Goal: Task Accomplishment & Management: Manage account settings

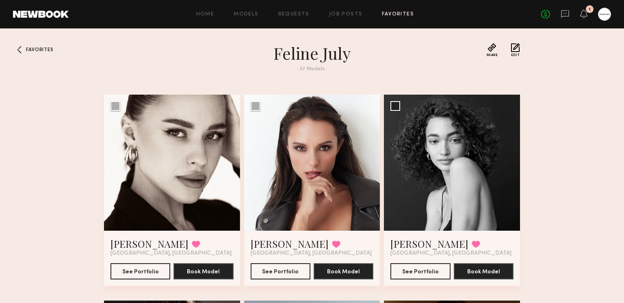
click at [604, 16] on div at bounding box center [604, 14] width 13 height 13
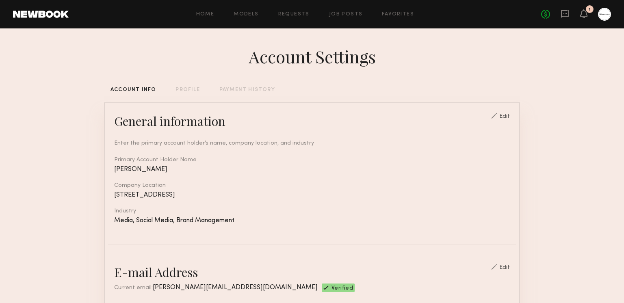
click at [340, 9] on div "Home Models Requests Job Posts Favorites Sign Out No fees up to $5,000 1" at bounding box center [340, 14] width 543 height 13
click at [342, 16] on link "Job Posts" at bounding box center [346, 14] width 34 height 5
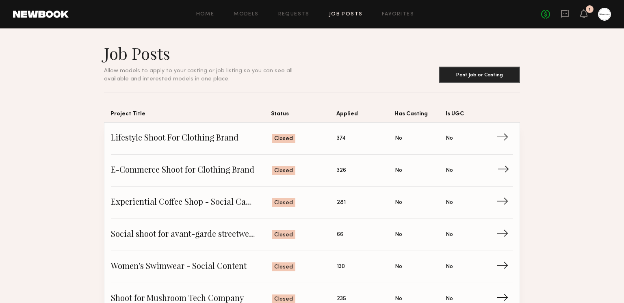
click at [184, 169] on span "E-Commerce Shoot for Clothing Brand" at bounding box center [191, 171] width 161 height 12
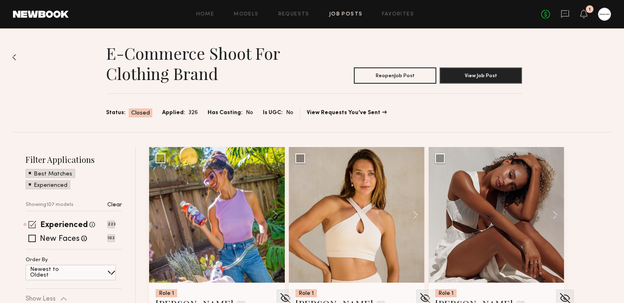
click at [32, 227] on span at bounding box center [32, 225] width 8 height 8
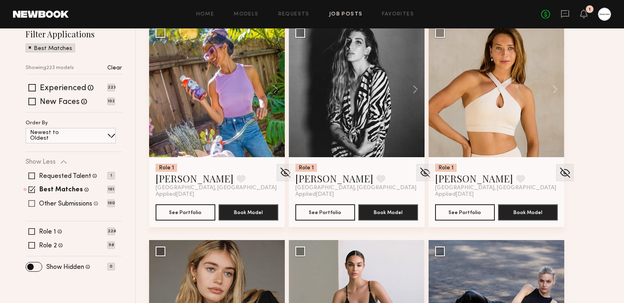
scroll to position [132, 0]
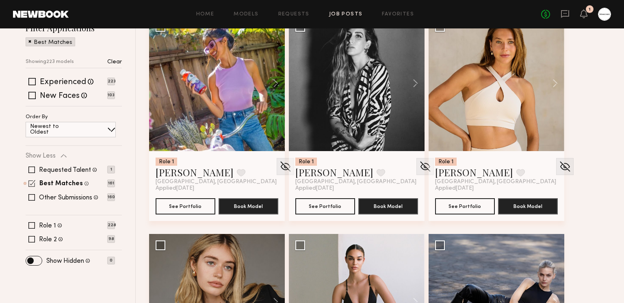
click at [30, 185] on span at bounding box center [31, 183] width 7 height 7
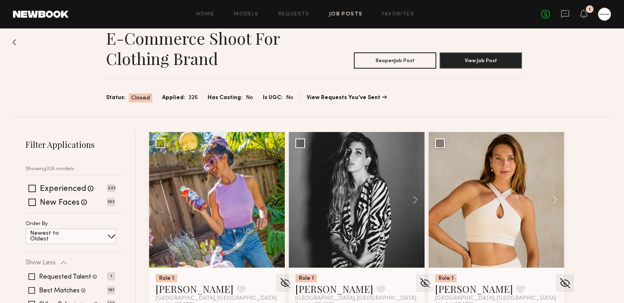
scroll to position [0, 0]
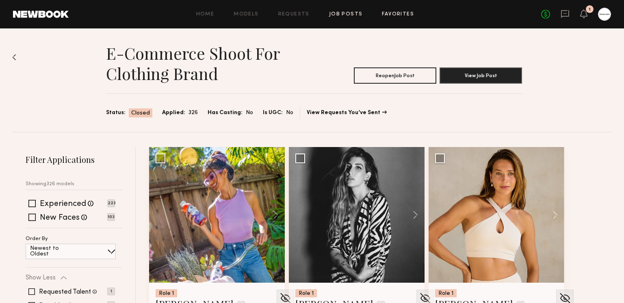
click at [408, 16] on link "Favorites" at bounding box center [398, 14] width 32 height 5
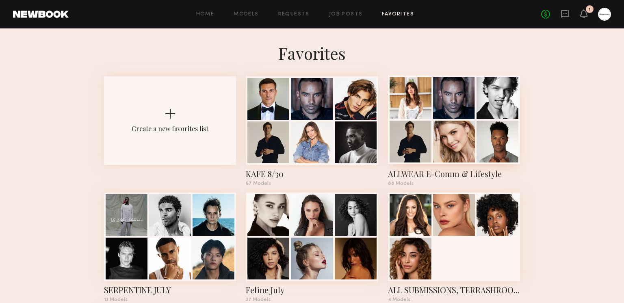
click at [427, 131] on div at bounding box center [411, 142] width 42 height 42
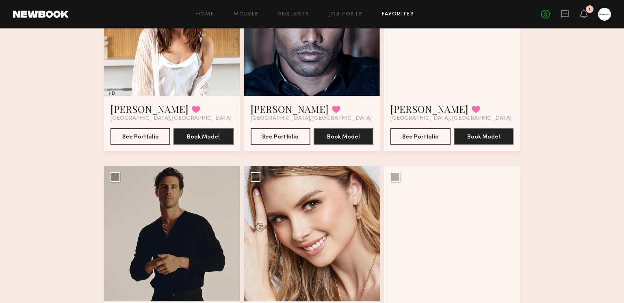
scroll to position [59, 0]
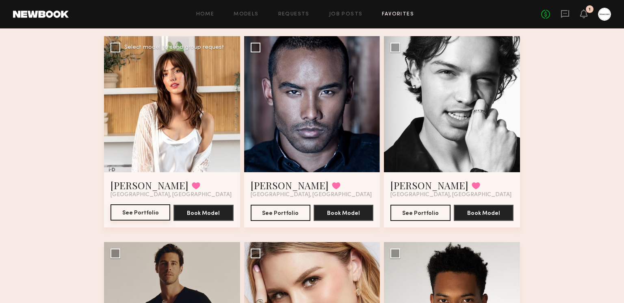
click at [146, 214] on button "See Portfolio" at bounding box center [141, 212] width 60 height 16
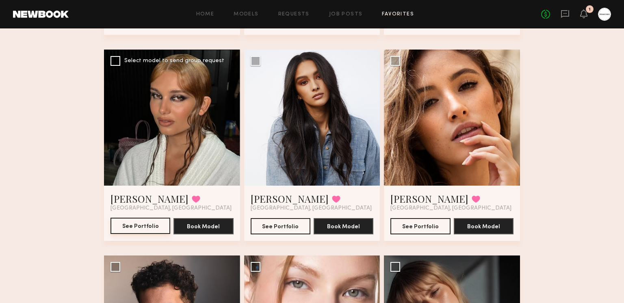
scroll to position [462, 0]
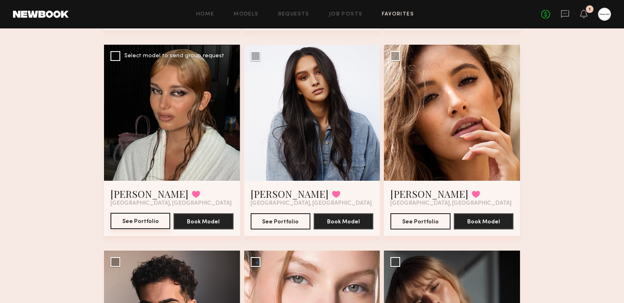
click at [116, 219] on button "See Portfolio" at bounding box center [141, 221] width 60 height 16
click at [428, 224] on button "See Portfolio" at bounding box center [421, 221] width 60 height 16
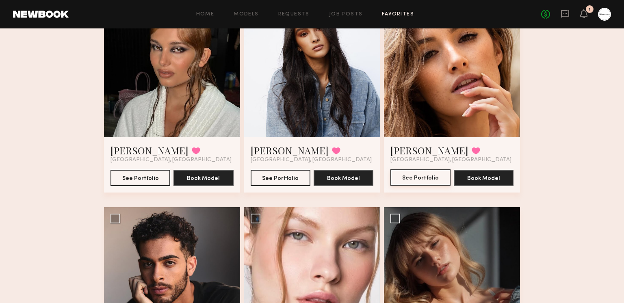
scroll to position [509, 0]
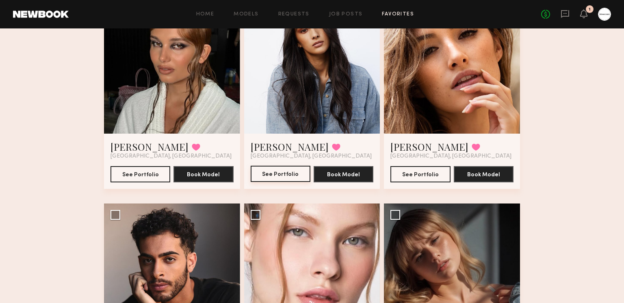
click at [267, 172] on button "See Portfolio" at bounding box center [281, 174] width 60 height 16
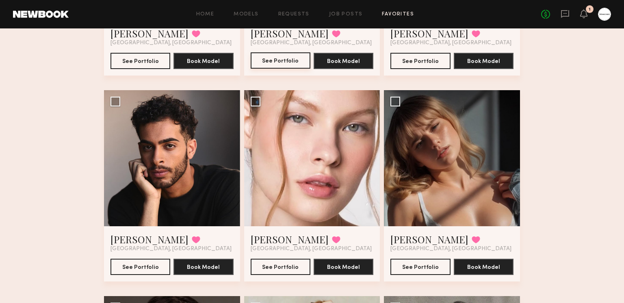
scroll to position [642, 0]
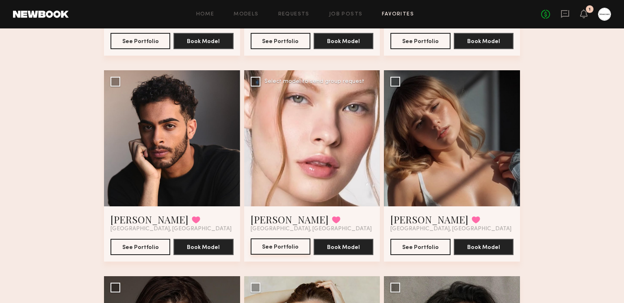
click at [292, 247] on button "See Portfolio" at bounding box center [281, 247] width 60 height 16
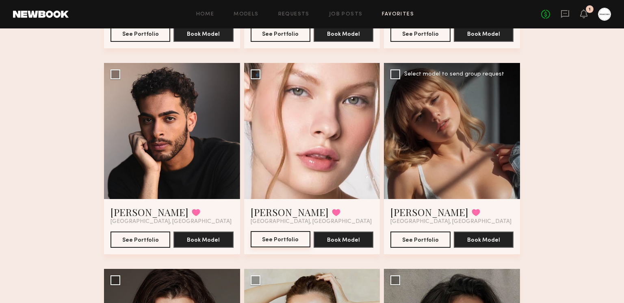
scroll to position [662, 0]
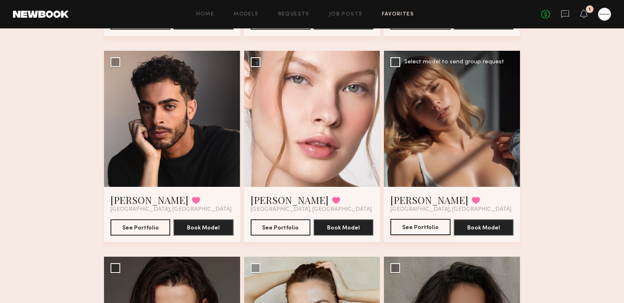
click at [429, 226] on button "See Portfolio" at bounding box center [421, 227] width 60 height 16
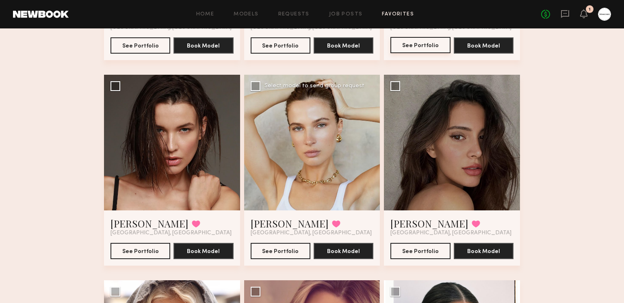
scroll to position [851, 0]
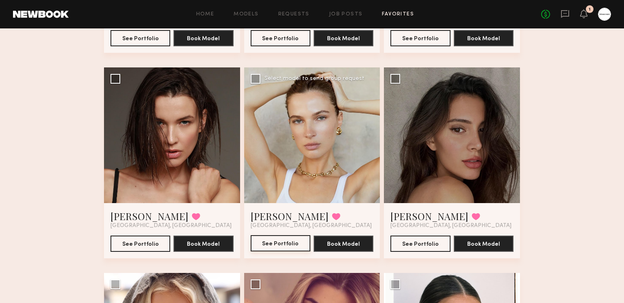
click at [292, 245] on button "See Portfolio" at bounding box center [281, 243] width 60 height 16
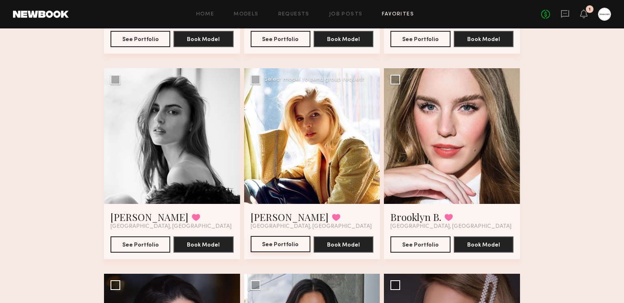
scroll to position [1470, 0]
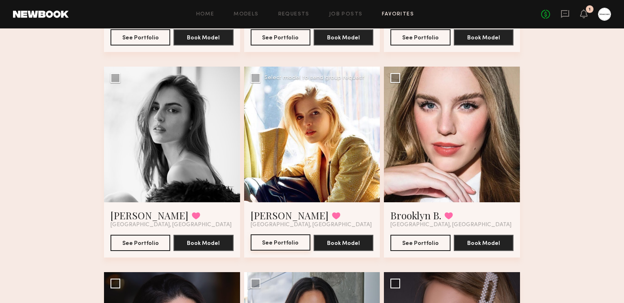
click at [292, 241] on button "See Portfolio" at bounding box center [281, 243] width 60 height 16
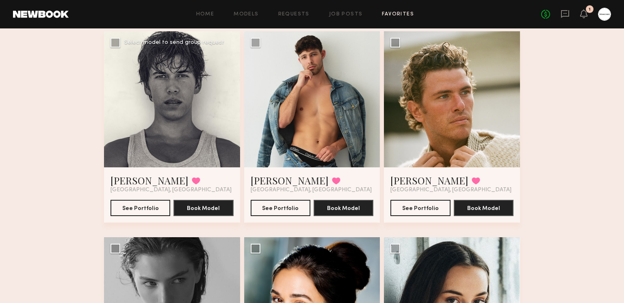
scroll to position [2127, 0]
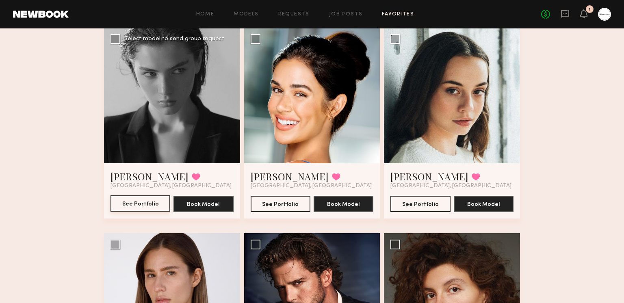
click at [129, 204] on button "See Portfolio" at bounding box center [141, 204] width 60 height 16
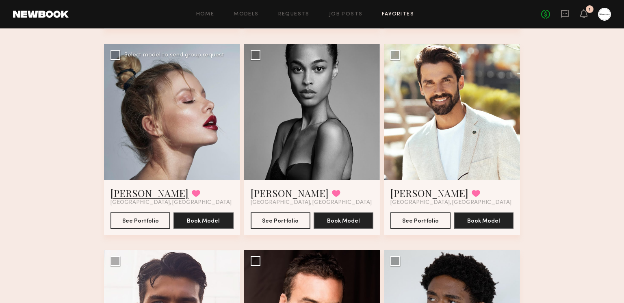
scroll to position [2499, 0]
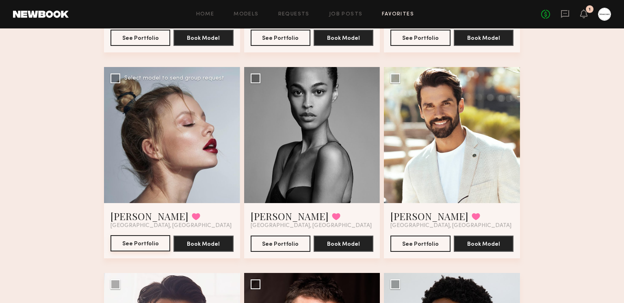
click at [150, 243] on button "See Portfolio" at bounding box center [141, 243] width 60 height 16
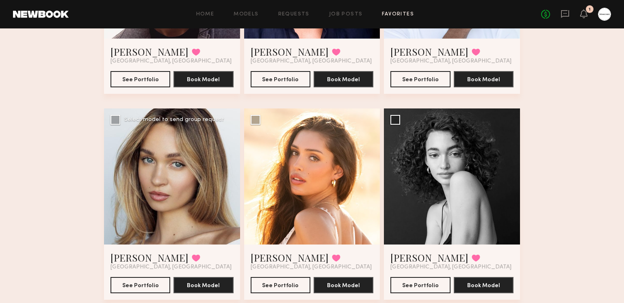
scroll to position [2913, 0]
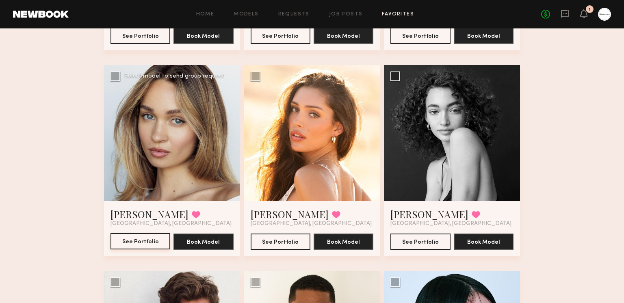
click at [145, 244] on button "See Portfolio" at bounding box center [141, 241] width 60 height 16
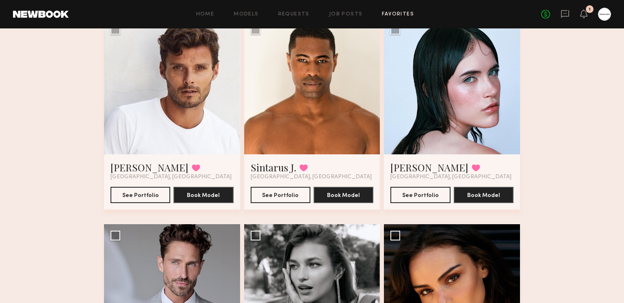
scroll to position [3182, 0]
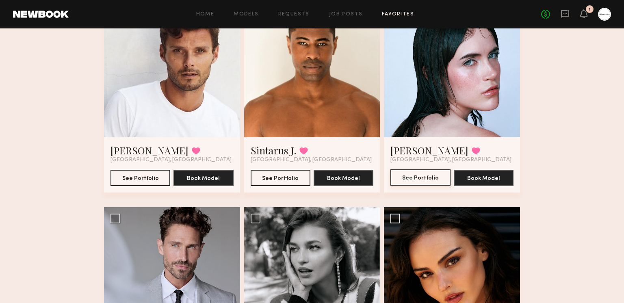
click at [414, 174] on button "See Portfolio" at bounding box center [421, 177] width 60 height 16
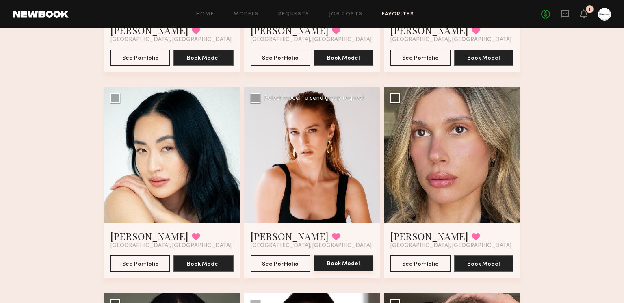
scroll to position [4166, 0]
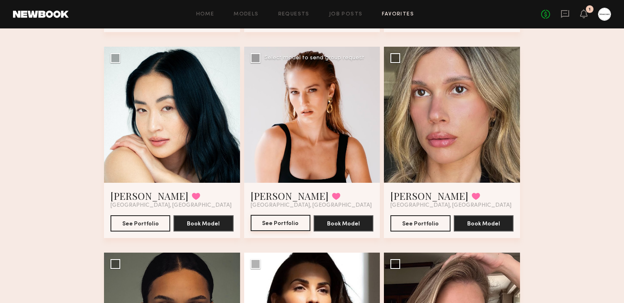
click at [297, 229] on button "See Portfolio" at bounding box center [281, 223] width 60 height 16
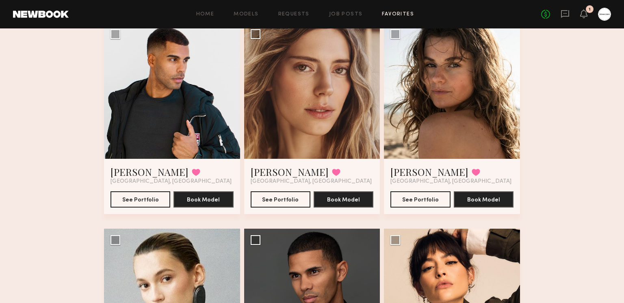
scroll to position [5455, 0]
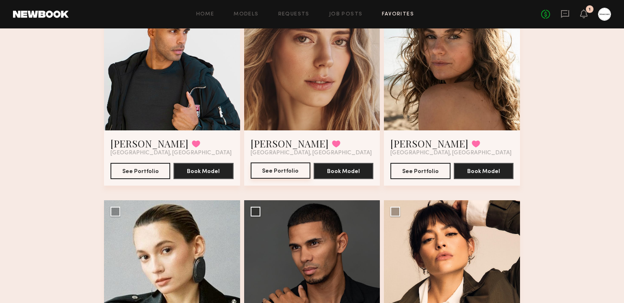
click at [291, 169] on button "See Portfolio" at bounding box center [281, 171] width 60 height 16
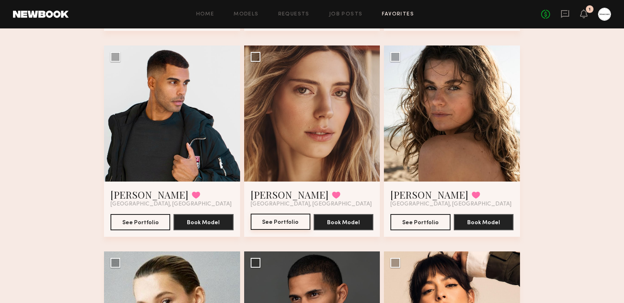
scroll to position [5347, 0]
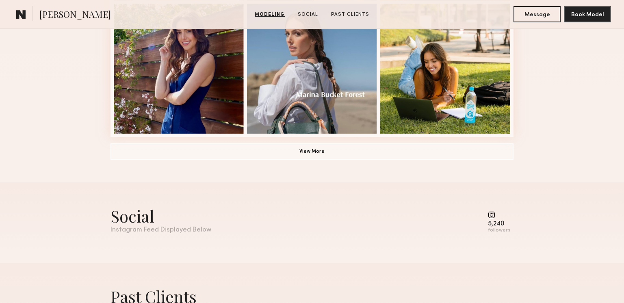
scroll to position [666, 0]
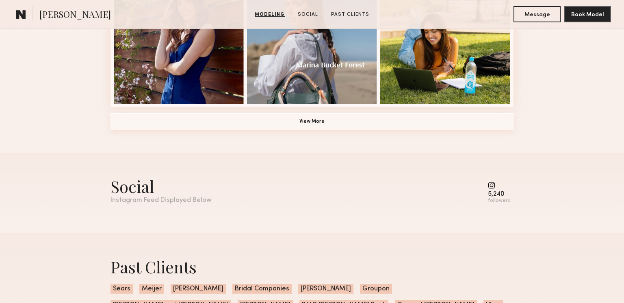
click at [318, 122] on button "View More" at bounding box center [312, 121] width 403 height 16
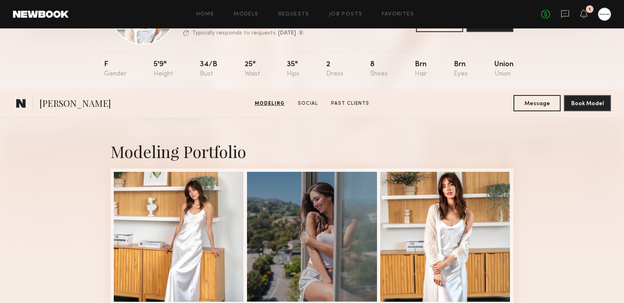
scroll to position [0, 0]
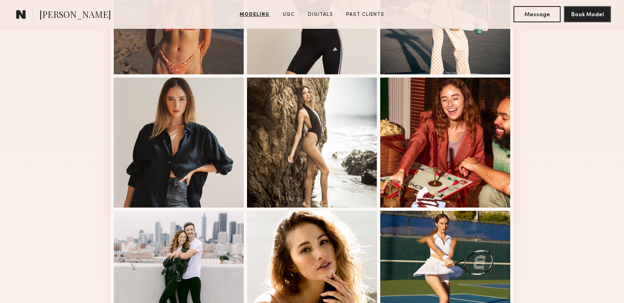
scroll to position [611, 0]
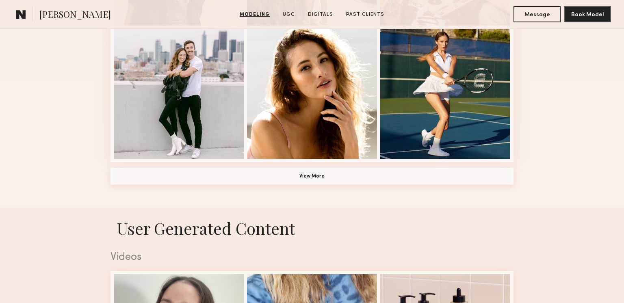
click at [301, 177] on button "View More" at bounding box center [312, 176] width 403 height 16
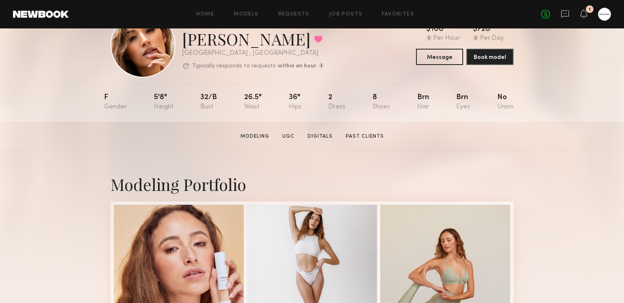
scroll to position [0, 0]
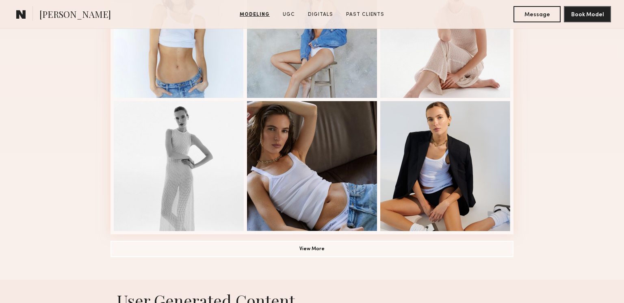
scroll to position [576, 0]
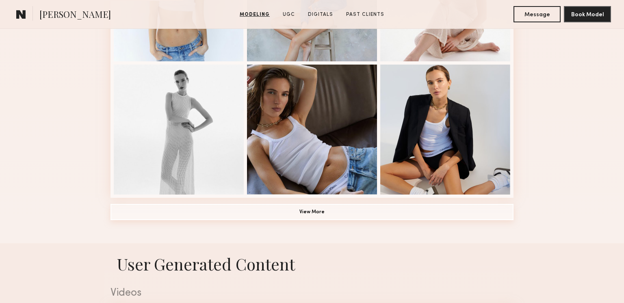
click at [301, 215] on button "View More" at bounding box center [312, 212] width 403 height 16
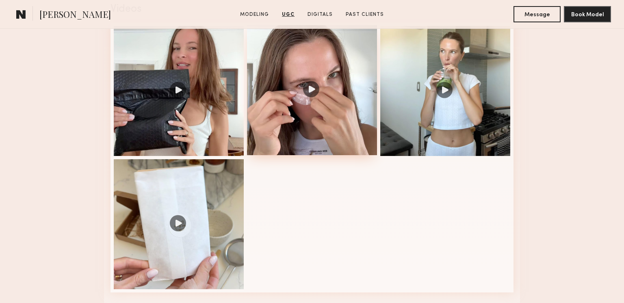
scroll to position [1357, 0]
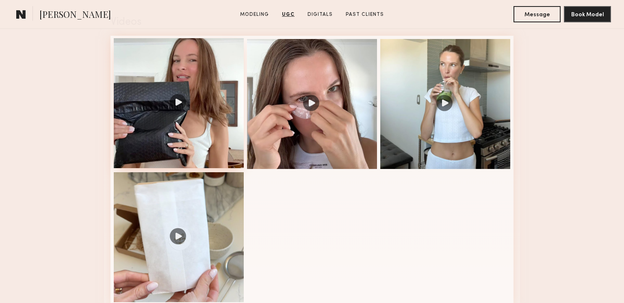
click at [211, 92] on div at bounding box center [179, 103] width 130 height 130
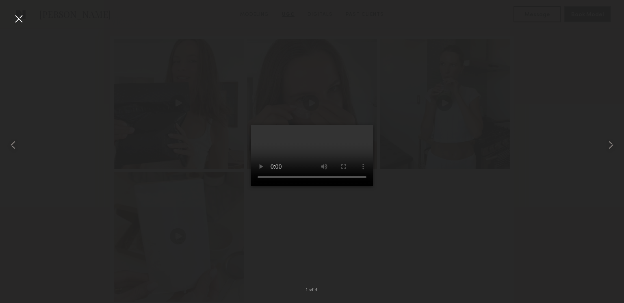
click at [17, 15] on div at bounding box center [18, 18] width 13 height 13
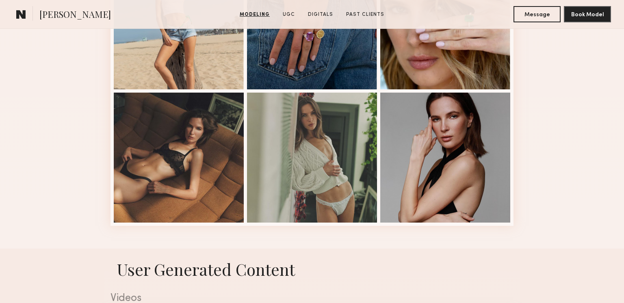
scroll to position [1080, 0]
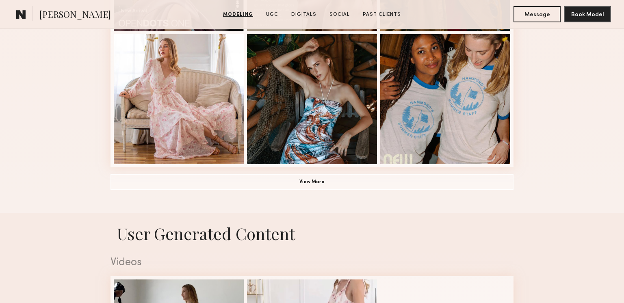
scroll to position [604, 0]
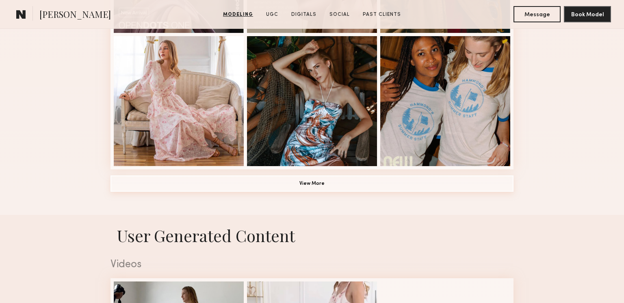
click at [335, 188] on button "View More" at bounding box center [312, 184] width 403 height 16
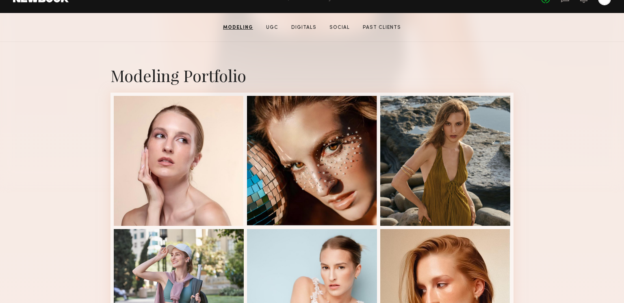
scroll to position [0, 0]
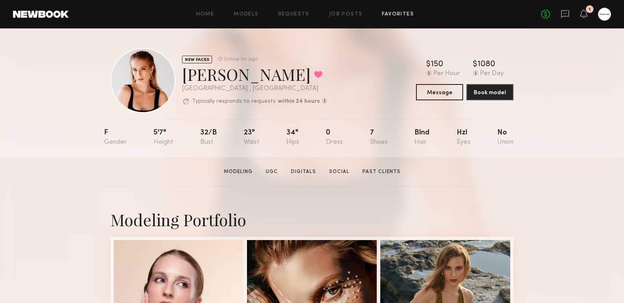
click at [386, 12] on link "Favorites" at bounding box center [398, 14] width 32 height 5
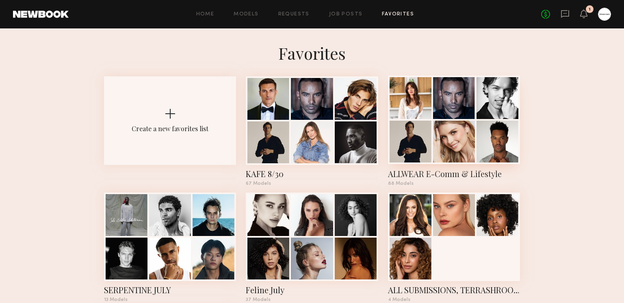
click at [466, 135] on div at bounding box center [454, 142] width 42 height 42
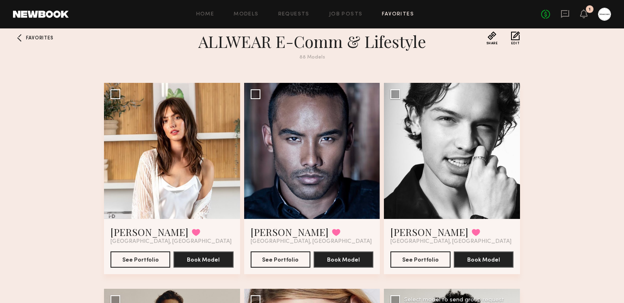
scroll to position [13, 0]
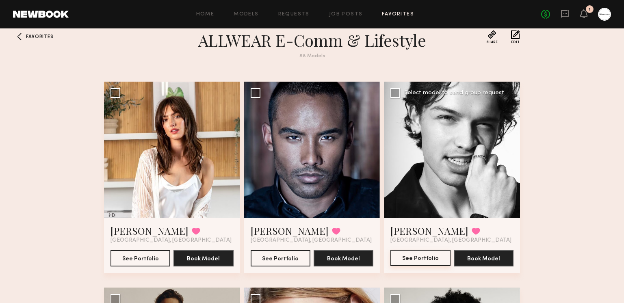
click at [413, 262] on button "See Portfolio" at bounding box center [421, 258] width 60 height 16
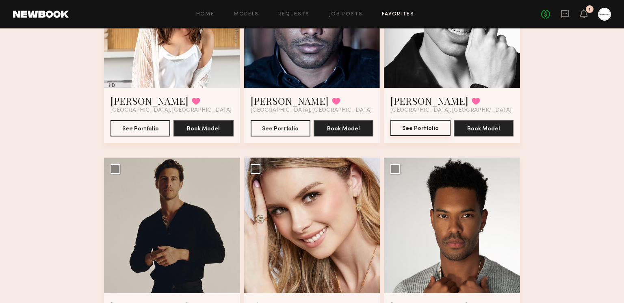
scroll to position [198, 0]
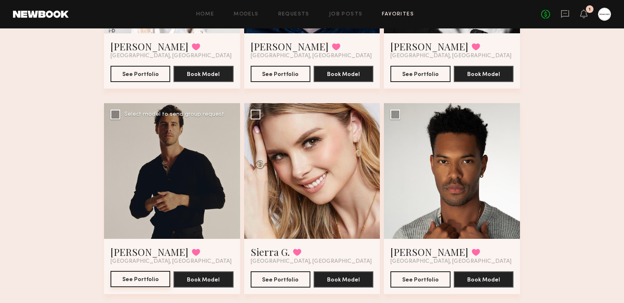
click at [132, 283] on button "See Portfolio" at bounding box center [141, 279] width 60 height 16
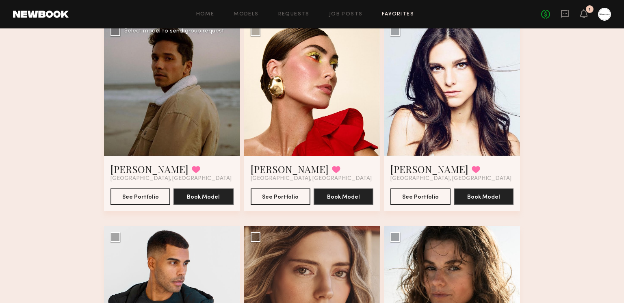
scroll to position [5224, 0]
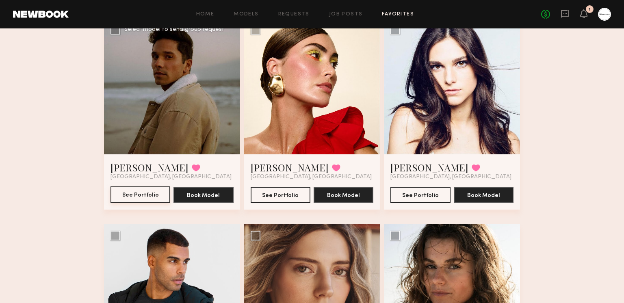
click at [130, 200] on button "See Portfolio" at bounding box center [141, 195] width 60 height 16
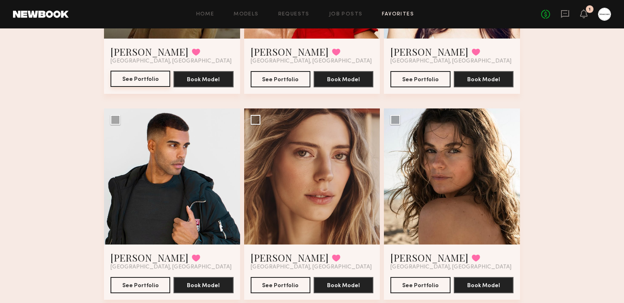
scroll to position [5341, 0]
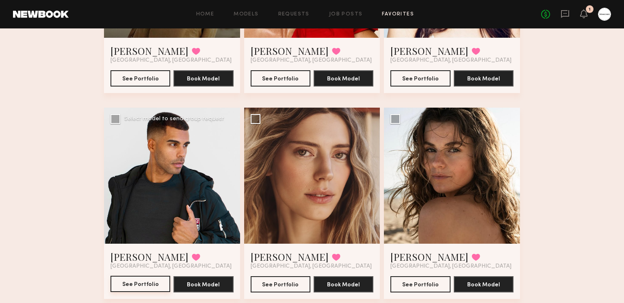
click at [129, 290] on button "See Portfolio" at bounding box center [141, 284] width 60 height 16
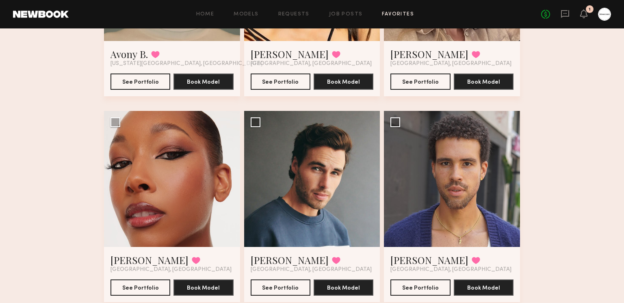
scroll to position [4525, 0]
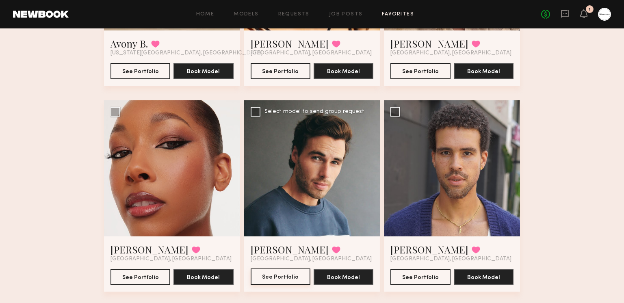
click at [281, 277] on button "See Portfolio" at bounding box center [281, 277] width 60 height 16
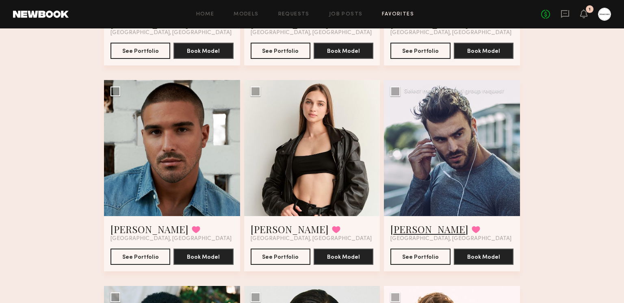
scroll to position [3516, 0]
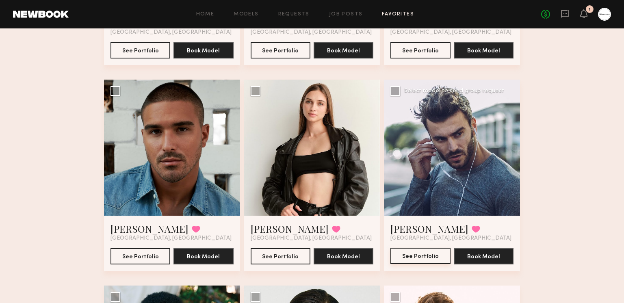
click at [404, 258] on button "See Portfolio" at bounding box center [421, 256] width 60 height 16
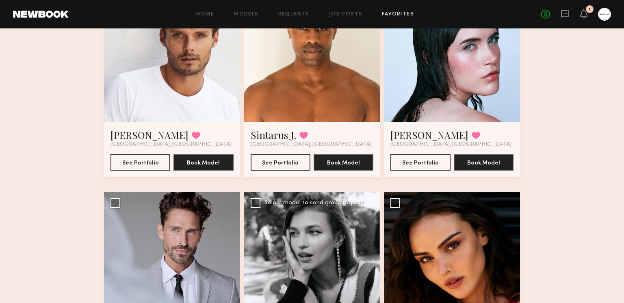
scroll to position [3104, 0]
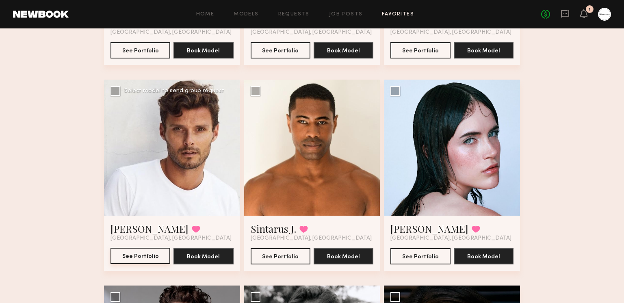
click at [128, 259] on button "See Portfolio" at bounding box center [141, 256] width 60 height 16
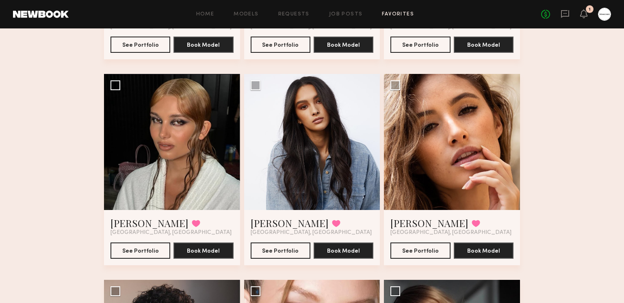
scroll to position [488, 0]
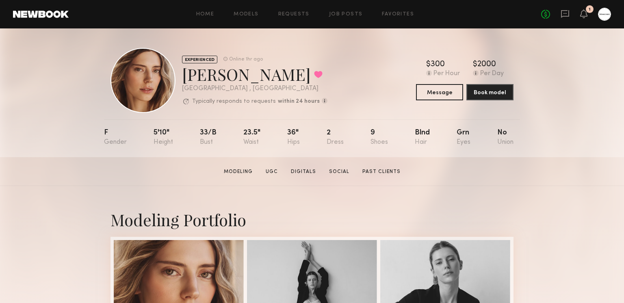
click at [211, 71] on div "Oxana Z. Favorited" at bounding box center [255, 74] width 146 height 22
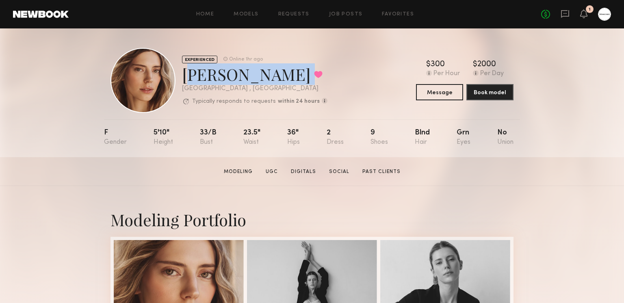
click at [211, 71] on div "Oxana Z. Favorited" at bounding box center [255, 74] width 146 height 22
copy div "Oxana Z. Favorited"
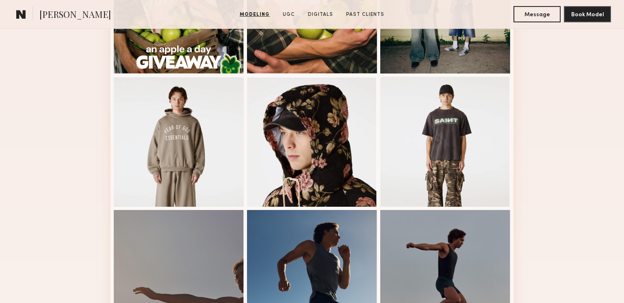
scroll to position [481, 0]
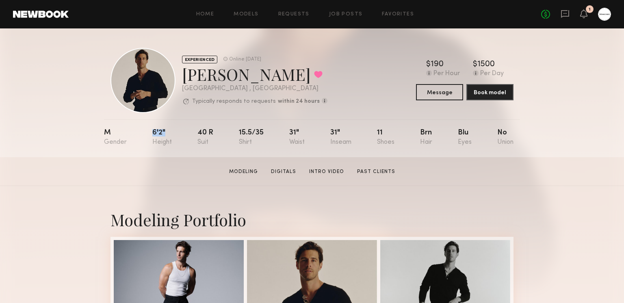
drag, startPoint x: 157, startPoint y: 131, endPoint x: 148, endPoint y: 131, distance: 8.9
click at [148, 131] on nb-model-profile-props "M 6'2" 40 r 15.5/35 31" 31" 11 Brn Blu No" at bounding box center [312, 138] width 416 height 38
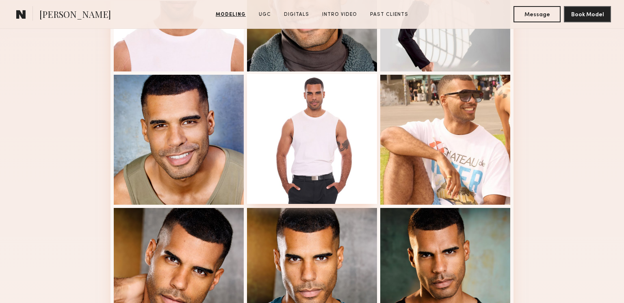
scroll to position [624, 0]
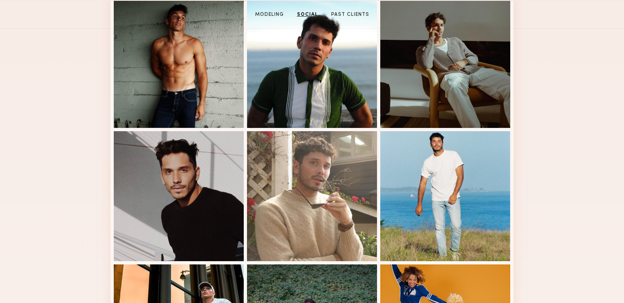
scroll to position [1, 0]
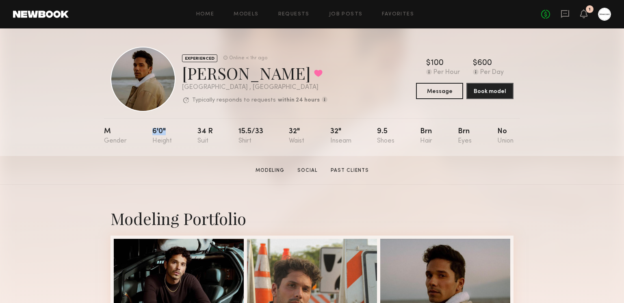
drag, startPoint x: 182, startPoint y: 128, endPoint x: 143, endPoint y: 130, distance: 39.5
click at [143, 130] on nb-model-profile-props "M 6'0" 34 r 15.5/33 32" 32" 9.5 Brn Brn No" at bounding box center [312, 137] width 416 height 38
copy div "6'0""
